Goal: Unclear: Browse casually

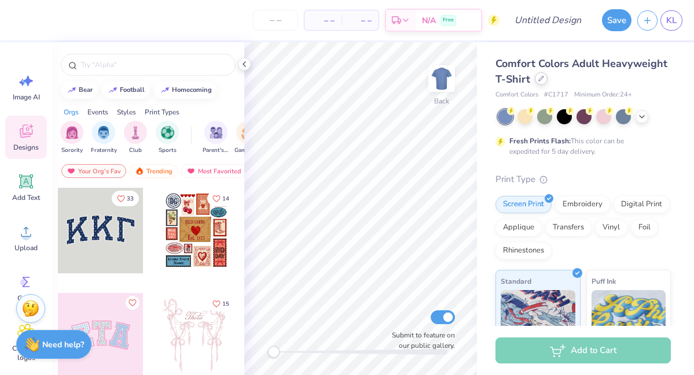
click at [540, 82] on div at bounding box center [541, 78] width 13 height 13
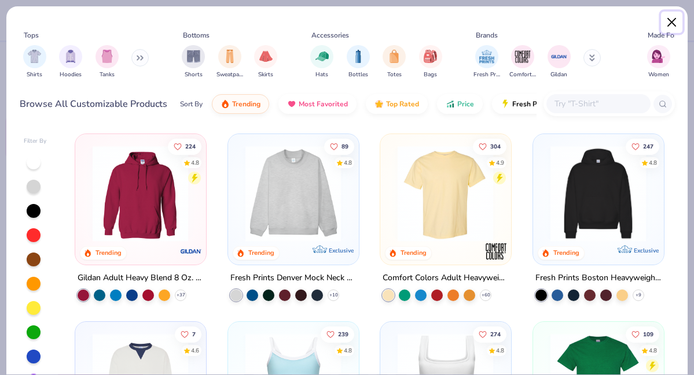
click at [671, 25] on button "Close" at bounding box center [672, 23] width 22 height 22
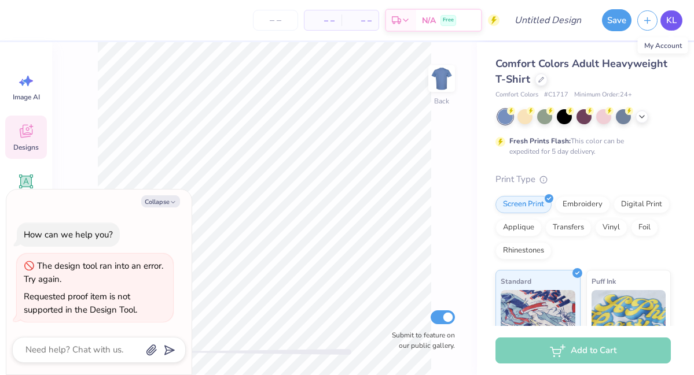
click at [671, 23] on span "KL" at bounding box center [671, 20] width 10 height 13
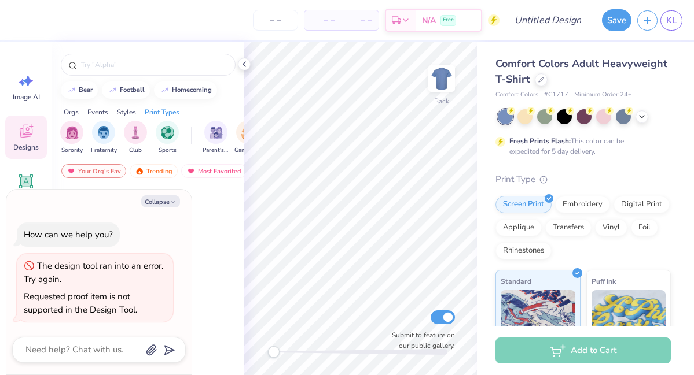
type textarea "x"
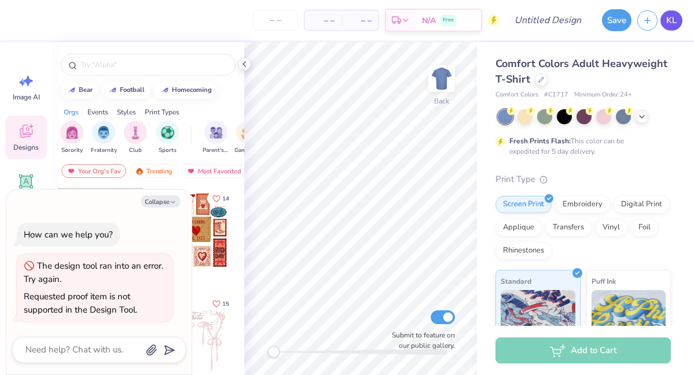
click at [671, 24] on span "KL" at bounding box center [671, 20] width 10 height 13
